Goal: Information Seeking & Learning: Learn about a topic

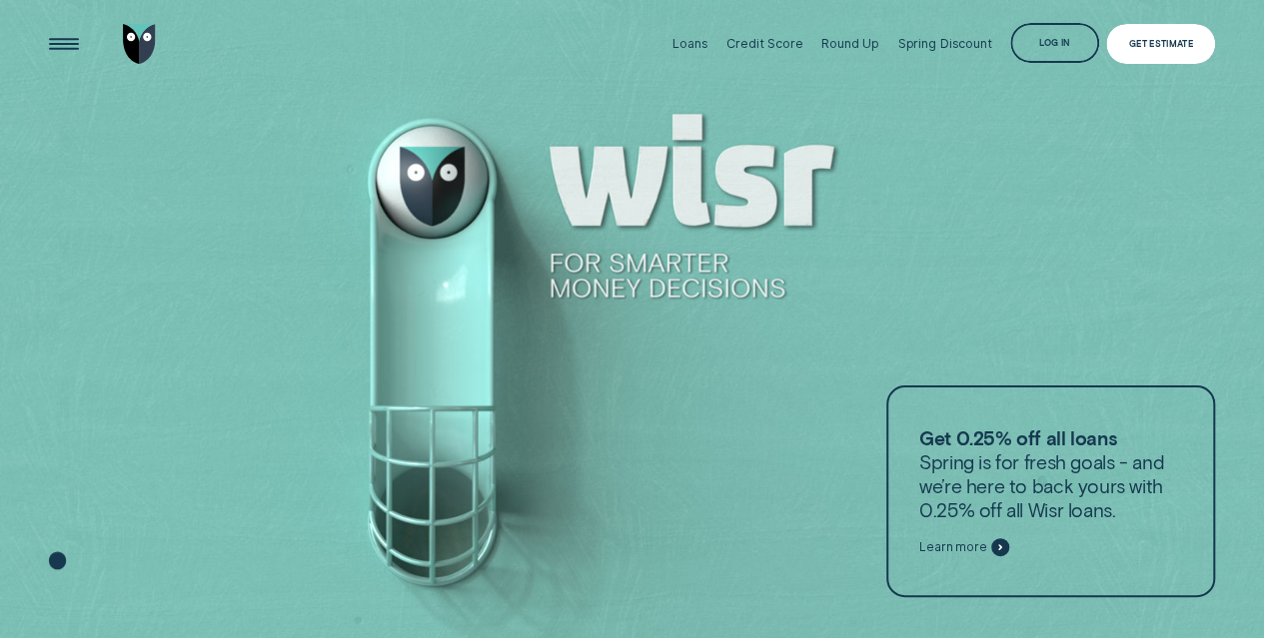
click at [1091, 47] on div "Log in" at bounding box center [1054, 43] width 89 height 40
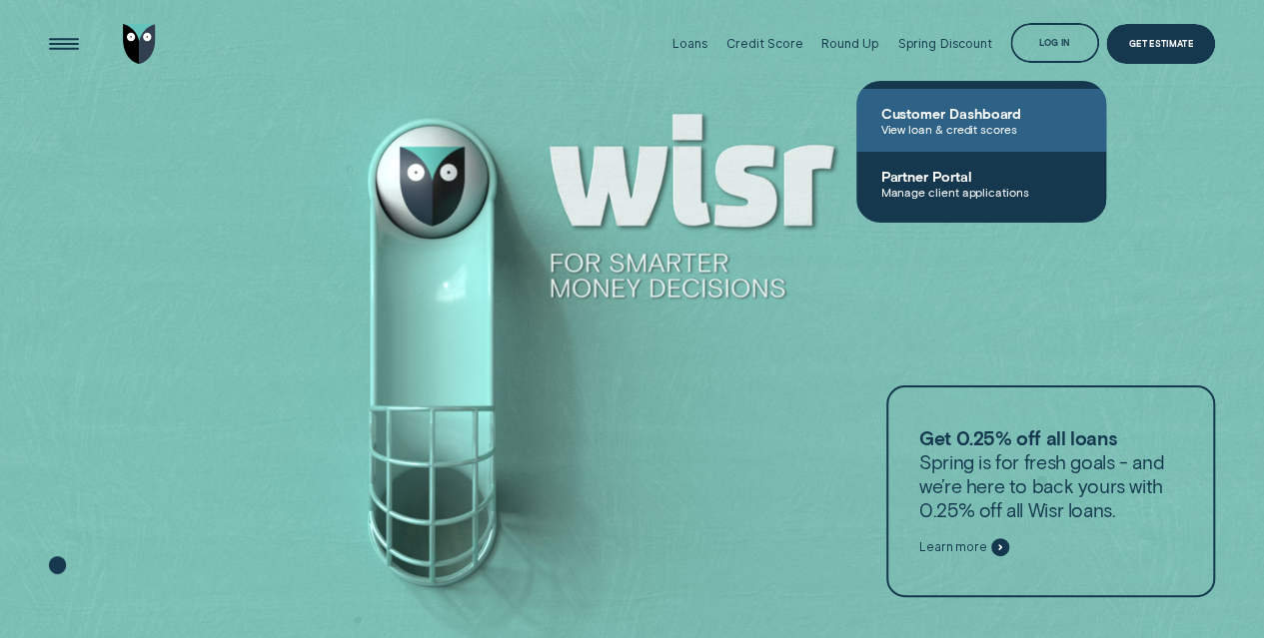
click at [959, 133] on span "View loan & credit scores" at bounding box center [981, 129] width 202 height 14
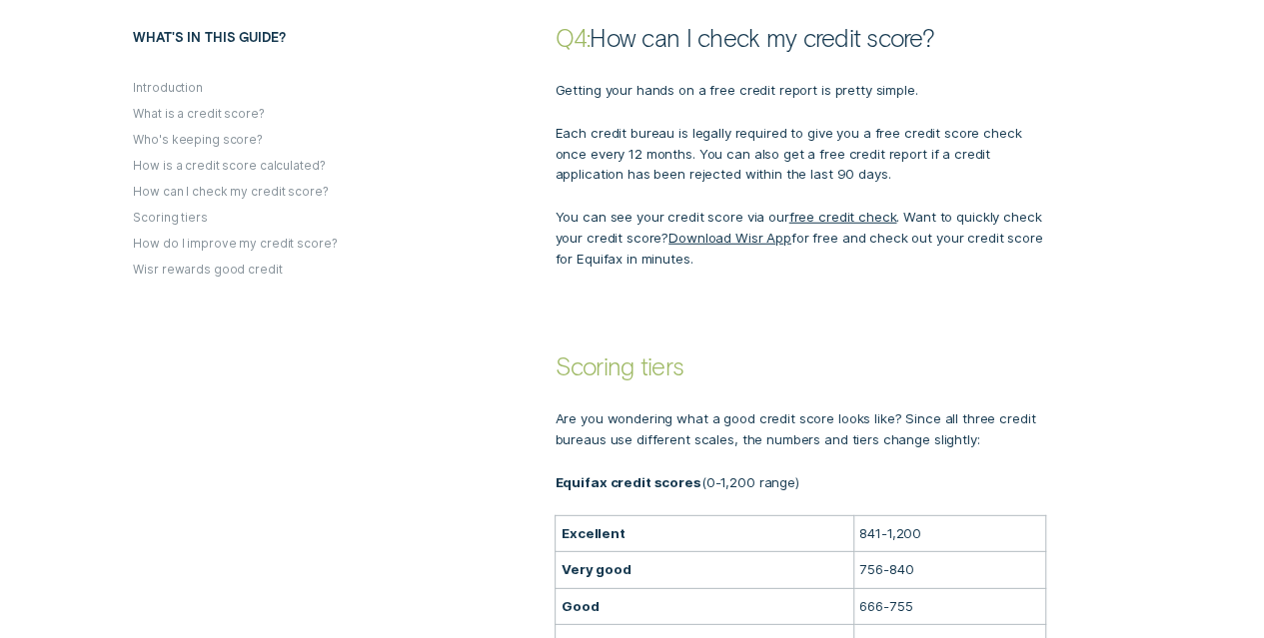
scroll to position [2797, 0]
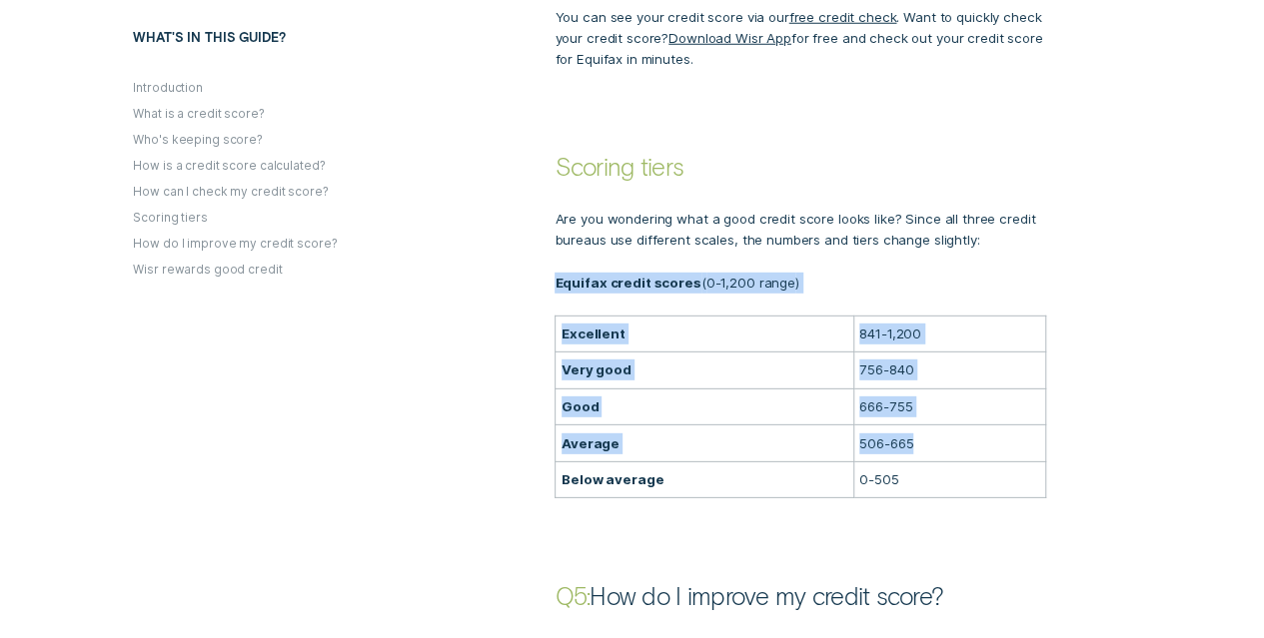
drag, startPoint x: 913, startPoint y: 419, endPoint x: 759, endPoint y: 427, distance: 154.1
click at [531, 403] on div "Are you wondering what a good credit score looks like? Since all three credit b…" at bounding box center [843, 340] width 759 height 317
click at [948, 434] on p "506-665" at bounding box center [949, 444] width 181 height 21
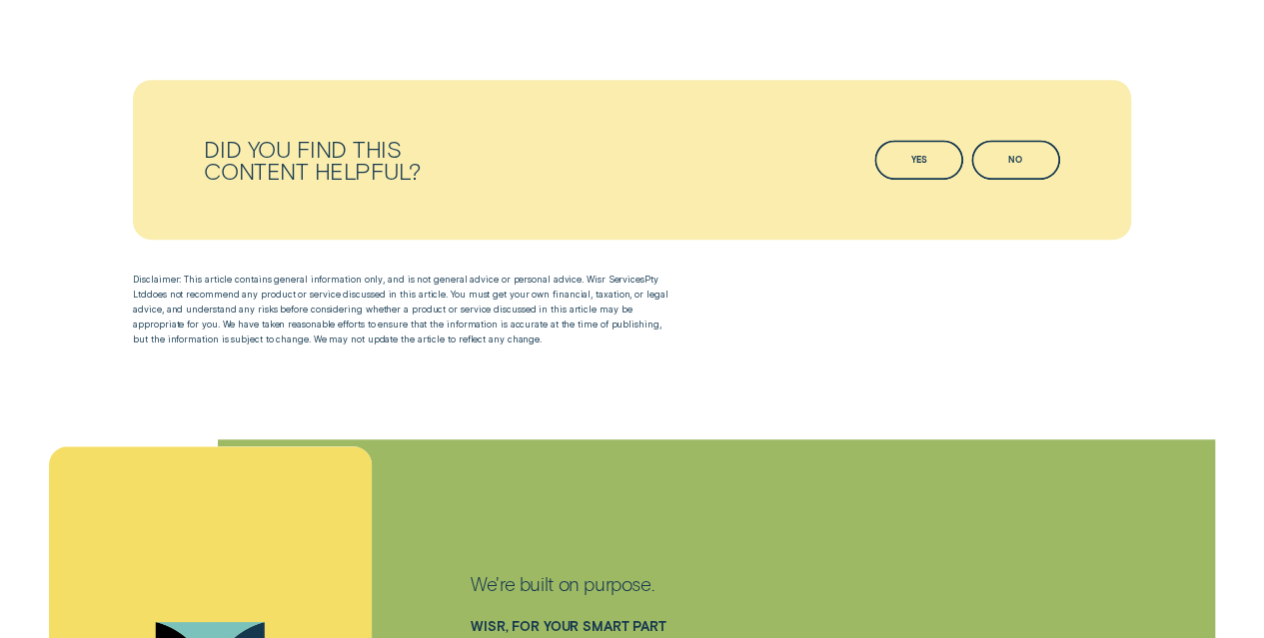
scroll to position [4695, 0]
